Goal: Navigation & Orientation: Go to known website

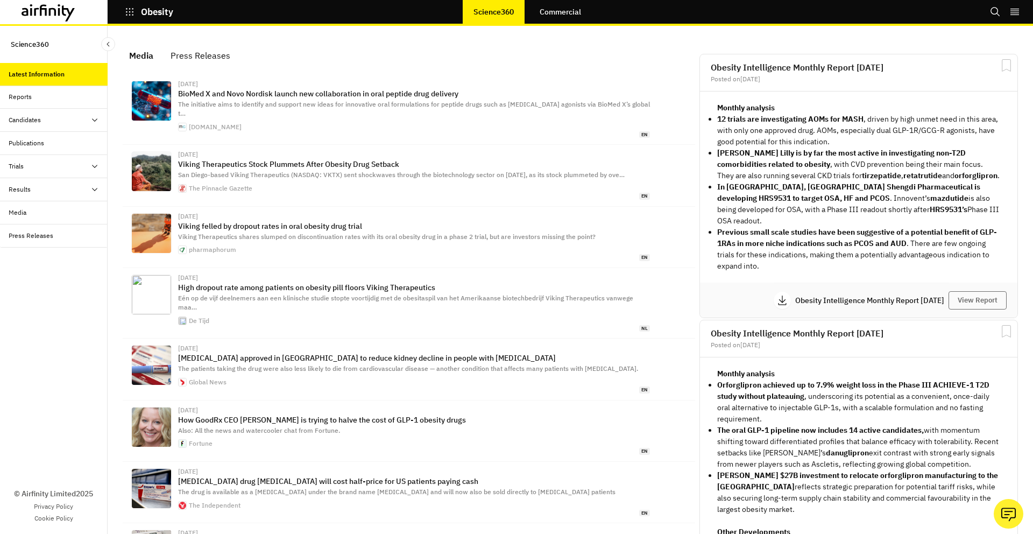
scroll to position [1, 1]
